Goal: Task Accomplishment & Management: Manage account settings

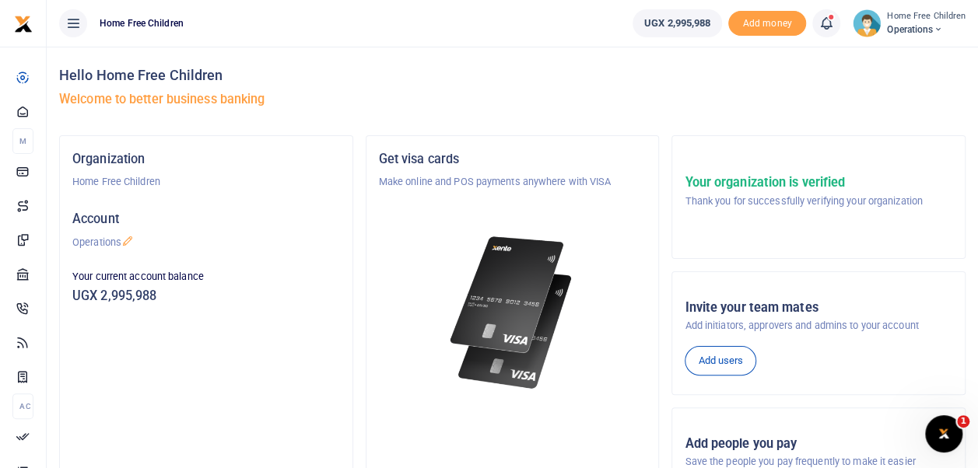
click at [831, 22] on icon at bounding box center [826, 23] width 16 height 17
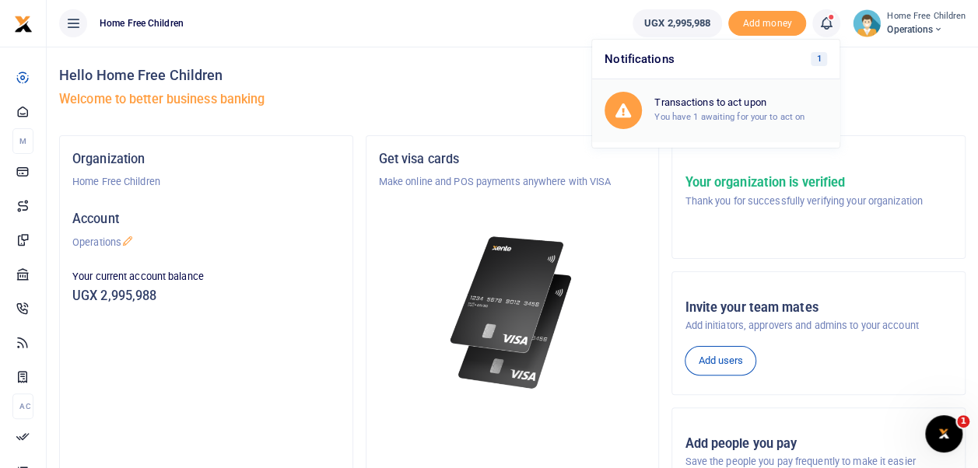
click at [722, 112] on small "You have 1 awaiting for your to act on" at bounding box center [729, 116] width 150 height 11
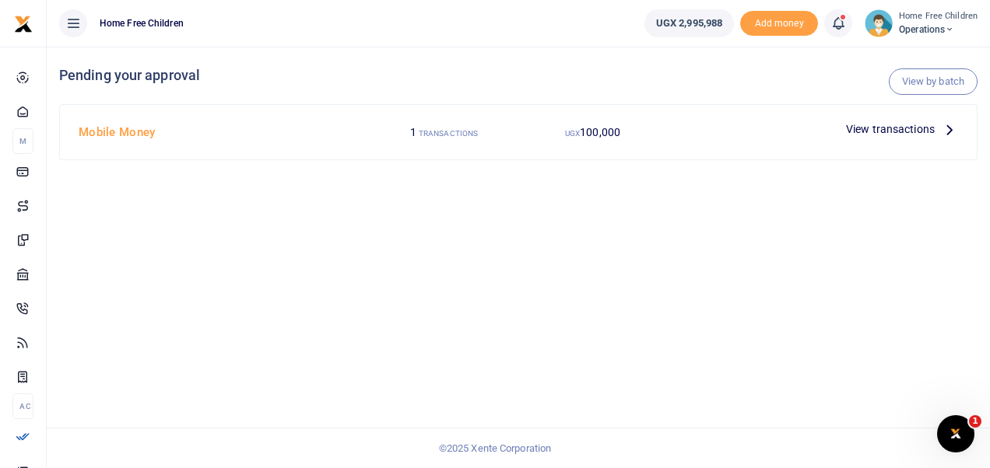
click at [893, 126] on span "View transactions" at bounding box center [890, 129] width 89 height 17
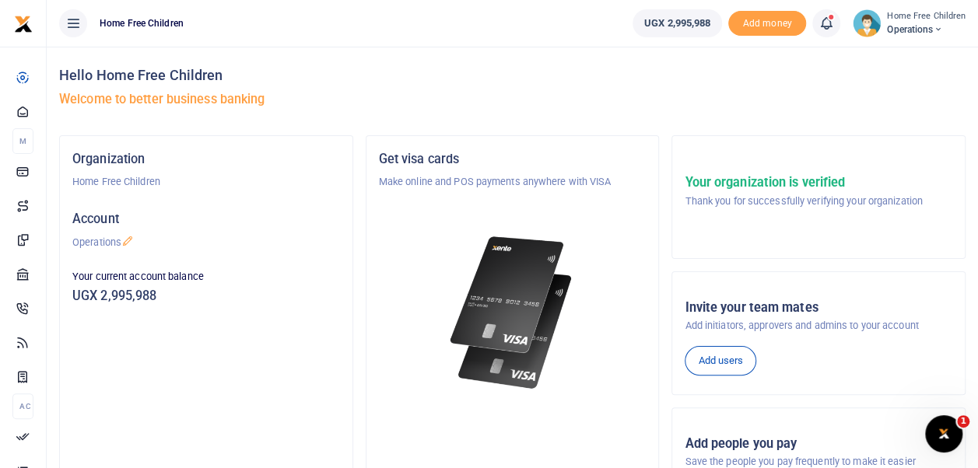
click at [828, 20] on icon at bounding box center [826, 23] width 16 height 17
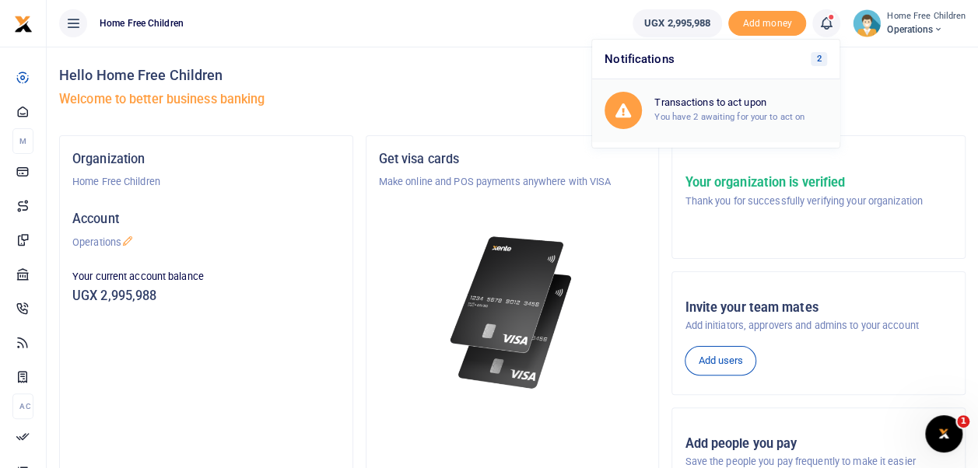
click at [752, 108] on div "Transactions to act upon You have 2 awaiting for your to act on" at bounding box center [740, 109] width 173 height 27
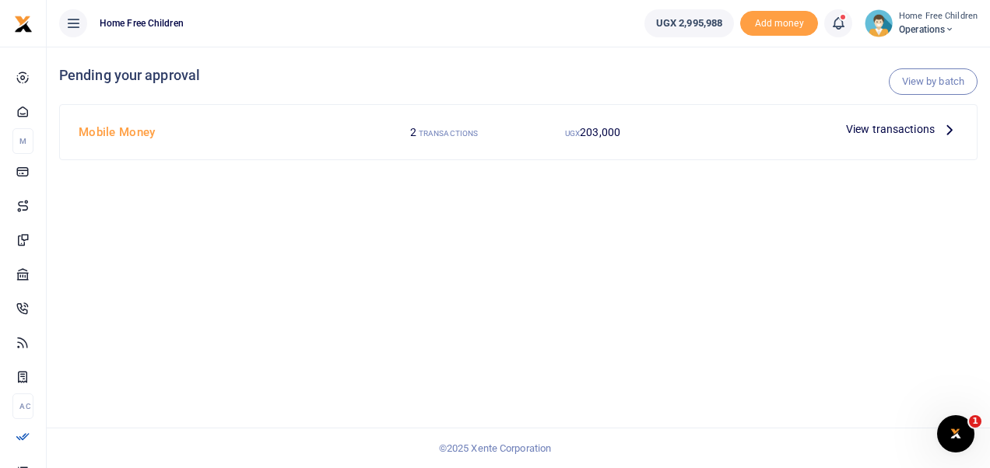
click at [869, 126] on span "View transactions" at bounding box center [890, 129] width 89 height 17
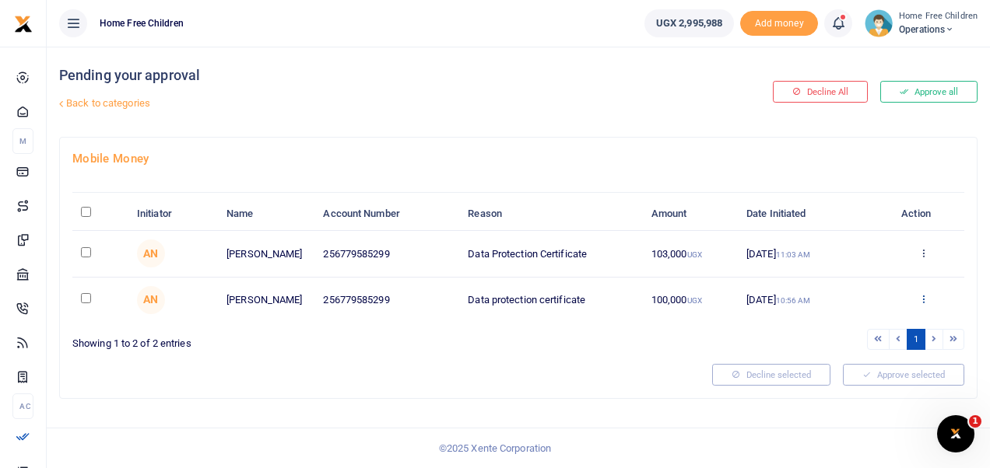
click at [922, 296] on icon at bounding box center [923, 298] width 10 height 11
click at [847, 358] on link "Decline" at bounding box center [866, 360] width 123 height 22
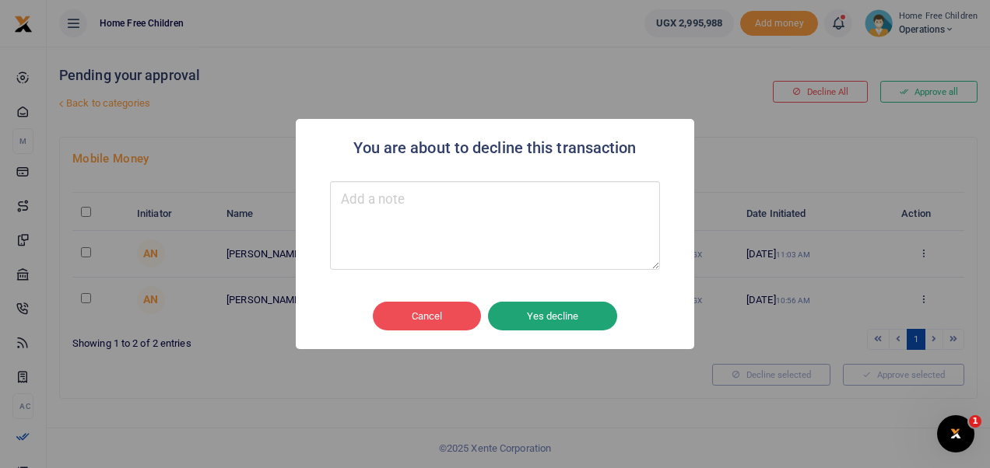
click at [524, 317] on button "Yes decline" at bounding box center [552, 317] width 129 height 30
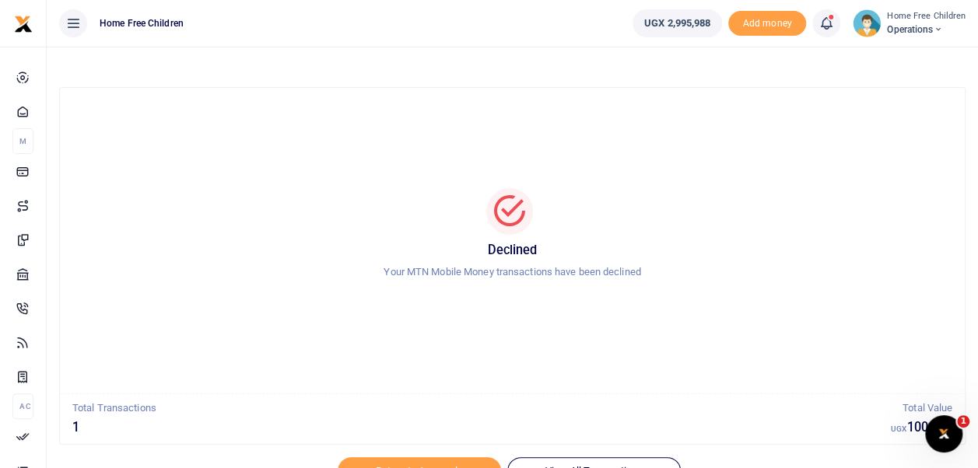
click at [828, 20] on icon at bounding box center [826, 23] width 16 height 17
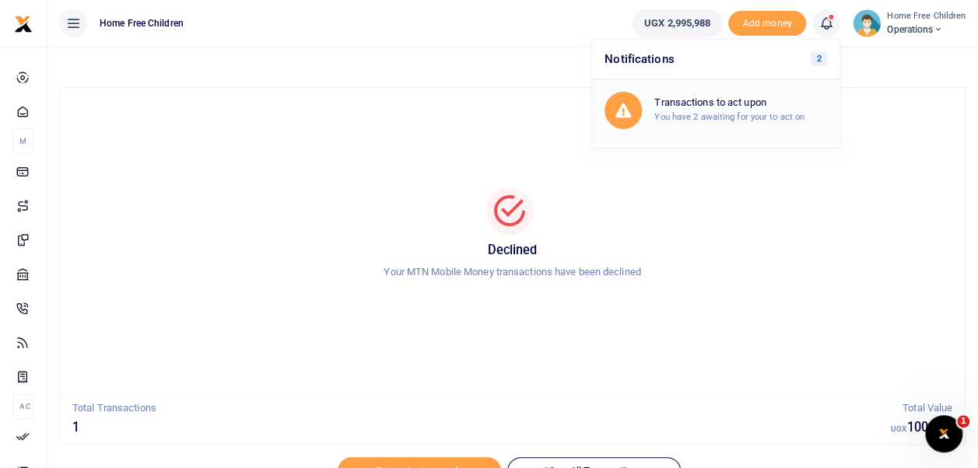
click at [718, 114] on small "You have 2 awaiting for your to act on" at bounding box center [729, 116] width 150 height 11
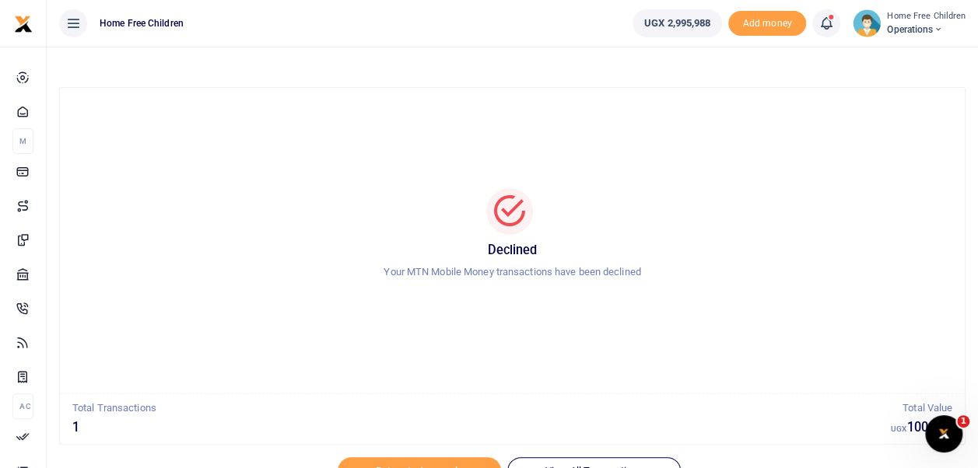
scroll to position [74, 0]
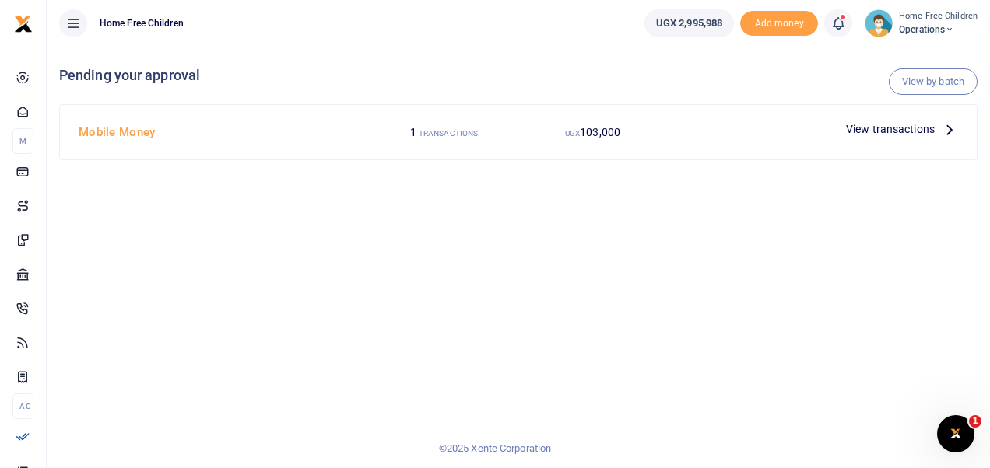
click at [878, 131] on span "View transactions" at bounding box center [890, 129] width 89 height 17
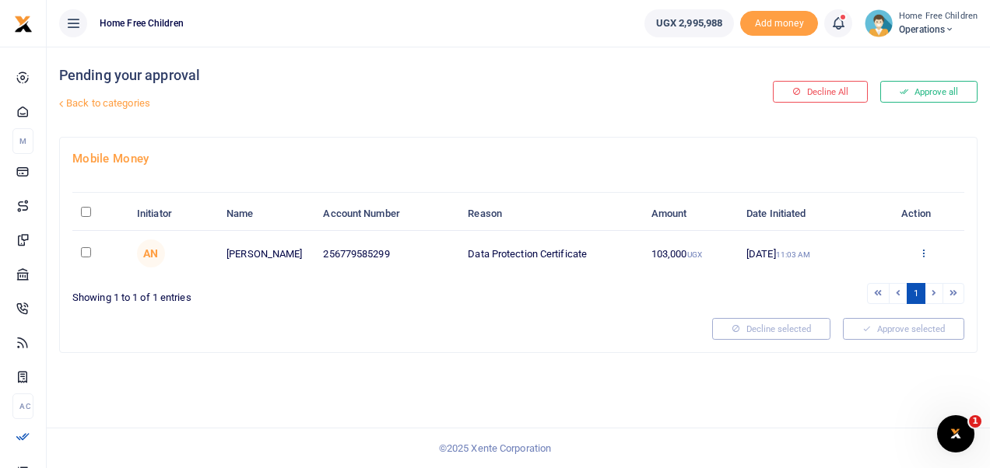
click at [923, 252] on icon at bounding box center [923, 252] width 10 height 11
click at [869, 275] on link "Approve" at bounding box center [866, 279] width 123 height 22
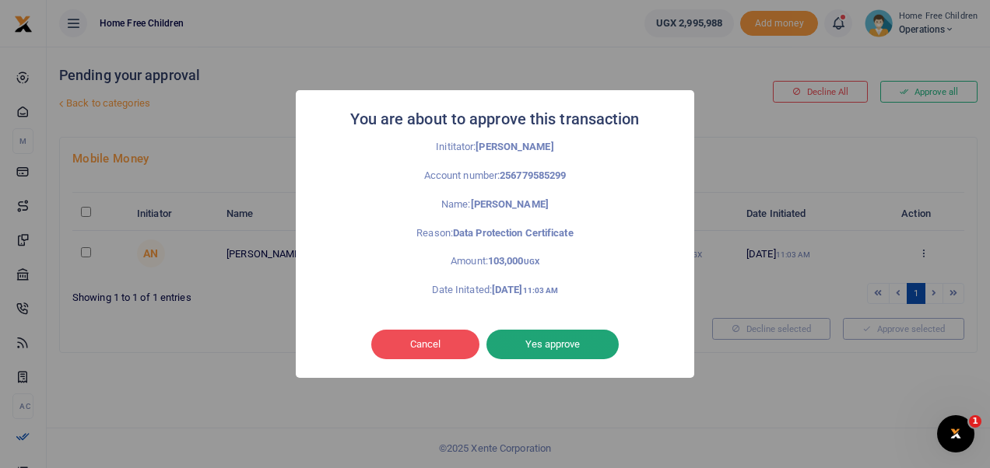
click at [553, 349] on button "Yes approve" at bounding box center [552, 345] width 132 height 30
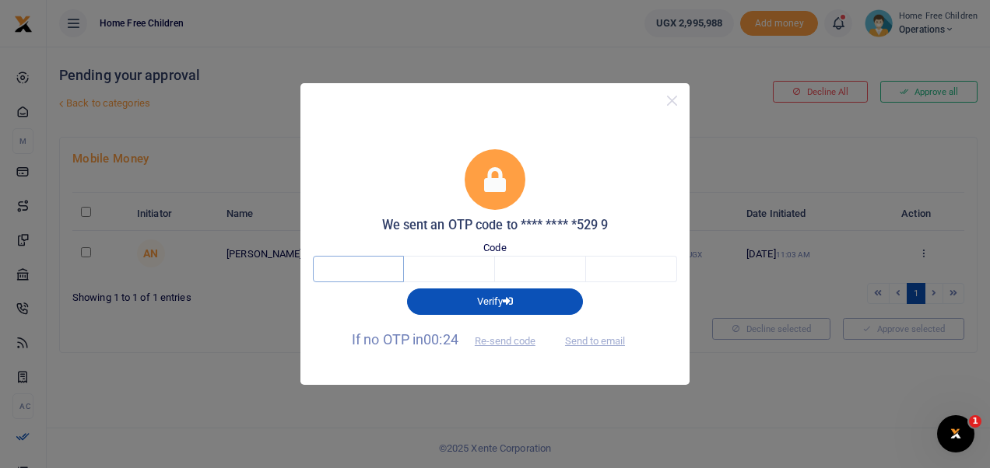
click at [356, 259] on input "text" at bounding box center [358, 269] width 91 height 26
type input "9"
type input "4"
type input "6"
type input "7"
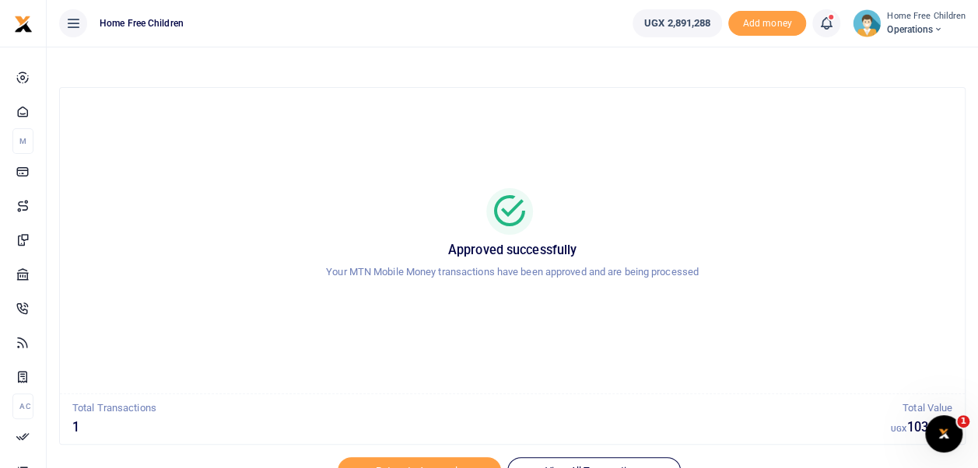
scroll to position [74, 0]
